Goal: Task Accomplishment & Management: Manage account settings

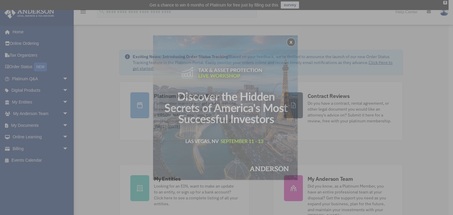
click at [37, 43] on div "x" at bounding box center [226, 107] width 453 height 215
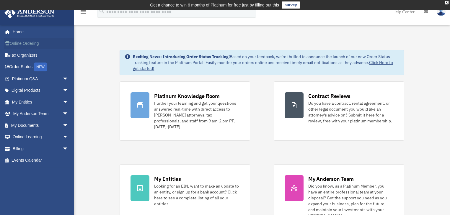
click at [31, 43] on link "Online Ordering" at bounding box center [40, 44] width 73 height 12
click at [33, 43] on link "Online Ordering" at bounding box center [40, 44] width 73 height 12
click at [26, 147] on link "Billing arrow_drop_down" at bounding box center [40, 149] width 73 height 12
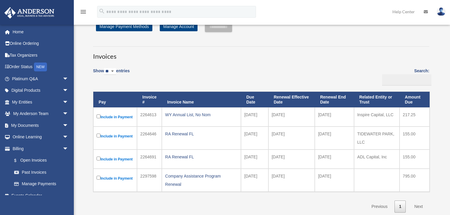
scroll to position [47, 0]
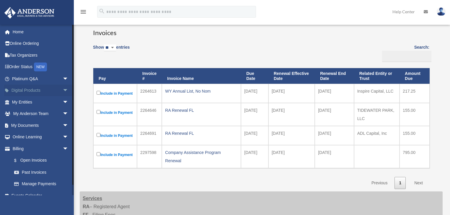
click at [63, 89] on span "arrow_drop_down" at bounding box center [69, 91] width 12 height 12
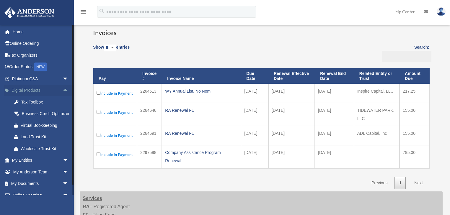
click at [30, 91] on link "Digital Products arrow_drop_up" at bounding box center [40, 91] width 73 height 12
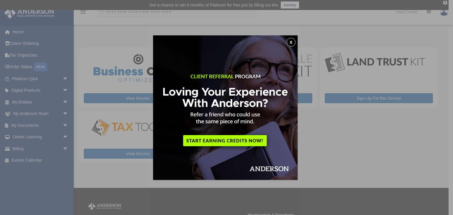
click at [292, 41] on button "x" at bounding box center [291, 42] width 9 height 9
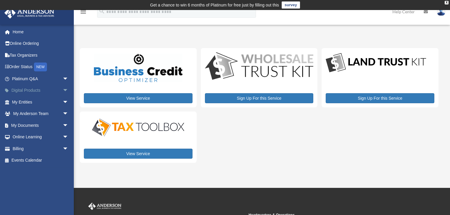
click at [63, 90] on span "arrow_drop_down" at bounding box center [69, 91] width 12 height 12
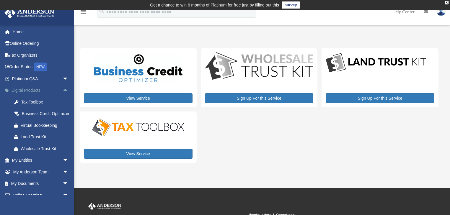
click at [63, 90] on span "arrow_drop_up" at bounding box center [69, 91] width 12 height 12
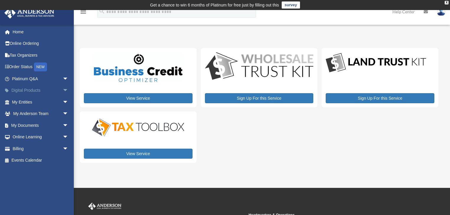
click at [63, 90] on span "arrow_drop_down" at bounding box center [69, 91] width 12 height 12
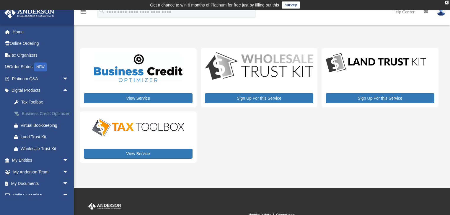
scroll to position [37, 0]
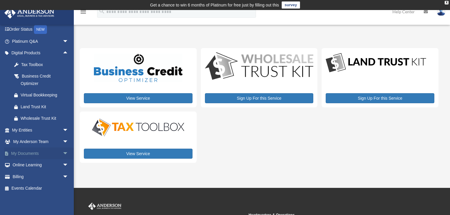
click at [63, 155] on span "arrow_drop_down" at bounding box center [69, 154] width 12 height 12
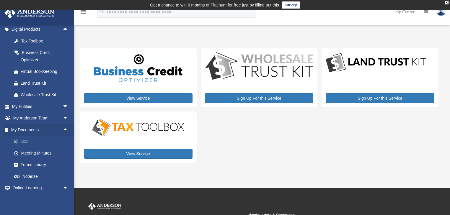
click at [28, 141] on link "Box" at bounding box center [42, 142] width 69 height 12
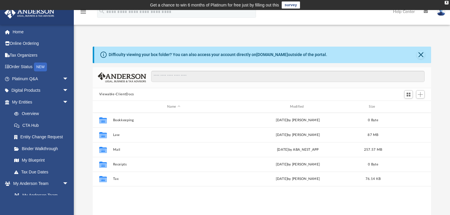
scroll to position [130, 335]
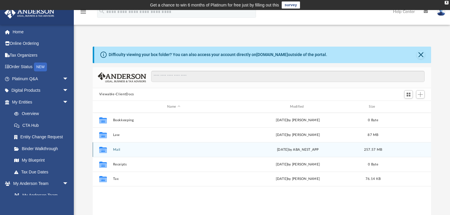
click at [117, 150] on button "Mail" at bounding box center [174, 150] width 122 height 4
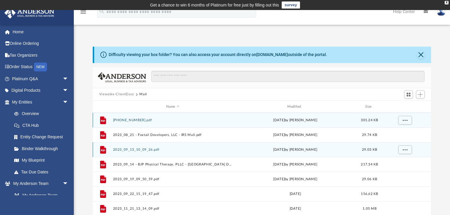
scroll to position [112, 335]
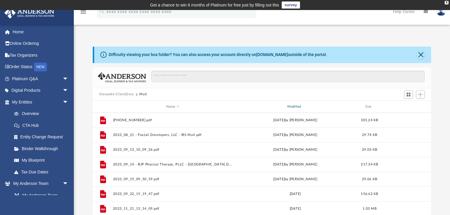
click at [298, 105] on div "Modified" at bounding box center [295, 106] width 120 height 5
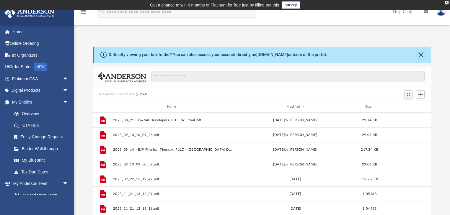
click at [287, 105] on div "Modified" at bounding box center [295, 106] width 120 height 5
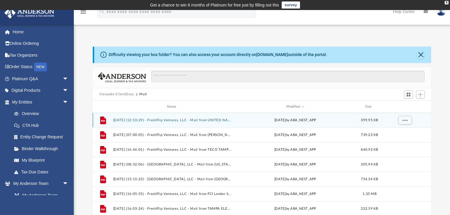
click at [219, 121] on button "2025.08.15 (12:53:29) - FreshFlip Ventures, LLC - Mail from UNITED NATIONAL INS…" at bounding box center [173, 120] width 120 height 4
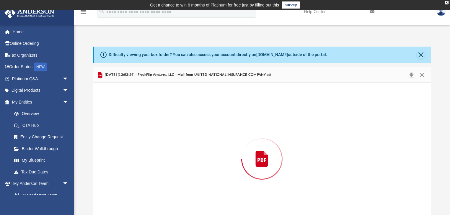
scroll to position [20, 0]
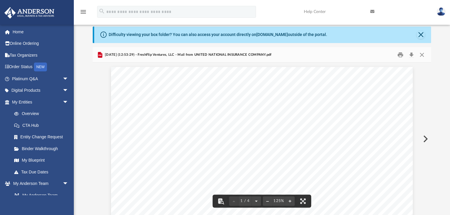
click at [424, 141] on button "Preview" at bounding box center [424, 139] width 13 height 17
click at [425, 137] on button "Preview" at bounding box center [424, 139] width 13 height 17
click at [423, 55] on button "Close" at bounding box center [422, 54] width 11 height 9
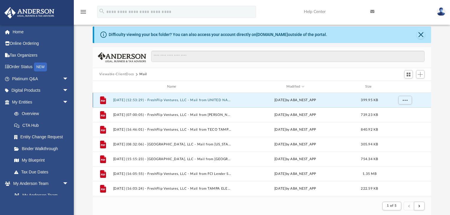
click at [216, 99] on button "2025.08.15 (12:53:29) - FreshFlip Ventures, LLC - Mail from UNITED NATIONAL INS…" at bounding box center [173, 100] width 120 height 4
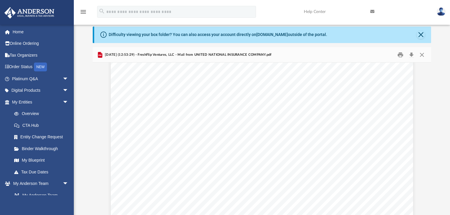
scroll to position [685, 0]
